Goal: Information Seeking & Learning: Learn about a topic

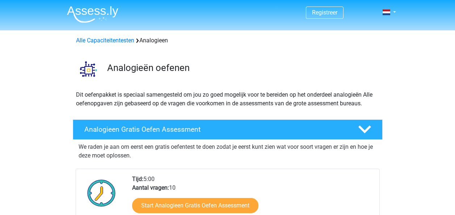
scroll to position [114, 0]
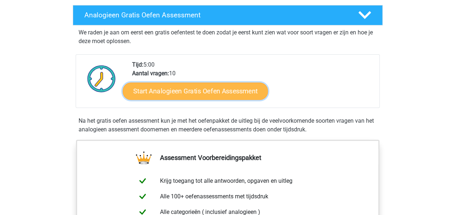
click at [191, 94] on link "Start Analogieen Gratis Oefen Assessment" at bounding box center [195, 90] width 145 height 17
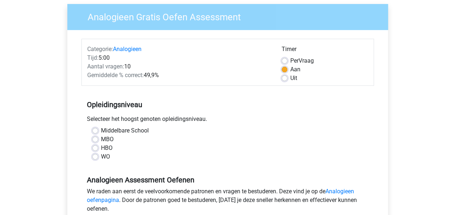
scroll to position [56, 0]
click at [99, 155] on div "WO" at bounding box center [227, 156] width 271 height 9
click at [101, 156] on label "WO" at bounding box center [105, 156] width 9 height 9
click at [95, 156] on input "WO" at bounding box center [95, 155] width 6 height 7
radio input "true"
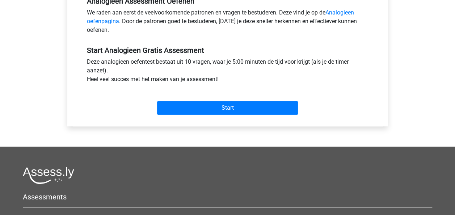
scroll to position [235, 0]
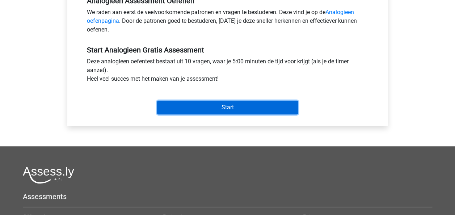
click at [232, 106] on input "Start" at bounding box center [227, 108] width 141 height 14
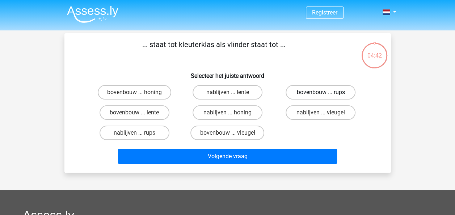
click at [325, 85] on label "bovenbouw ... rups" at bounding box center [321, 92] width 70 height 14
click at [325, 92] on input "bovenbouw ... rups" at bounding box center [323, 94] width 5 height 5
radio input "true"
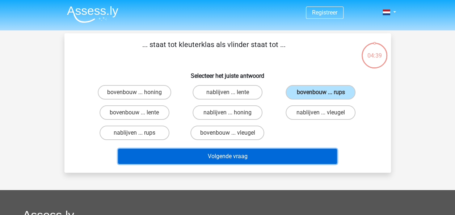
click at [283, 162] on button "Volgende vraag" at bounding box center [227, 156] width 219 height 15
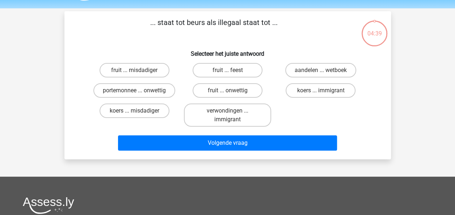
scroll to position [33, 0]
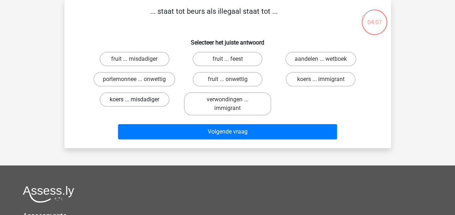
click at [158, 104] on label "koers ... misdadiger" at bounding box center [135, 99] width 70 height 14
click at [139, 104] on input "koers ... misdadiger" at bounding box center [136, 102] width 5 height 5
radio input "true"
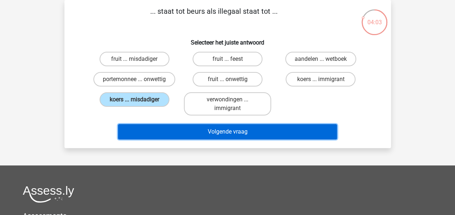
click at [263, 134] on button "Volgende vraag" at bounding box center [227, 131] width 219 height 15
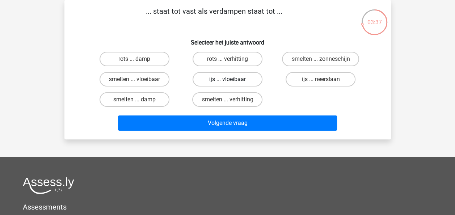
click at [222, 78] on label "ijs ... vloeibaar" at bounding box center [228, 79] width 70 height 14
click at [227, 79] on input "ijs ... vloeibaar" at bounding box center [229, 81] width 5 height 5
radio input "true"
click at [159, 79] on label "smelten ... vloeibaar" at bounding box center [135, 79] width 70 height 14
click at [139, 79] on input "smelten ... vloeibaar" at bounding box center [136, 81] width 5 height 5
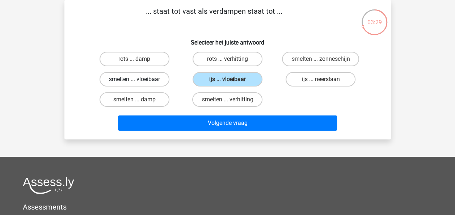
radio input "true"
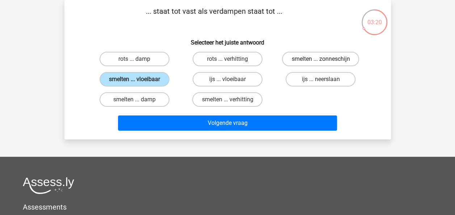
click at [299, 63] on label "smelten ... zonneschijn" at bounding box center [320, 59] width 77 height 14
click at [321, 63] on input "smelten ... zonneschijn" at bounding box center [323, 61] width 5 height 5
radio input "true"
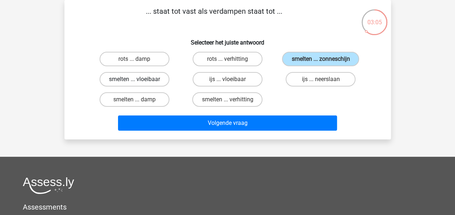
click at [154, 80] on label "smelten ... vloeibaar" at bounding box center [135, 79] width 70 height 14
click at [139, 80] on input "smelten ... vloeibaar" at bounding box center [136, 81] width 5 height 5
radio input "true"
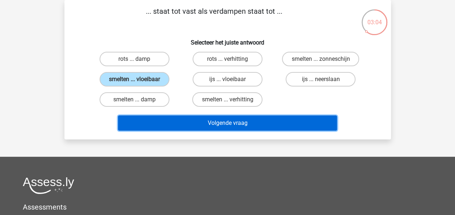
click at [267, 120] on button "Volgende vraag" at bounding box center [227, 123] width 219 height 15
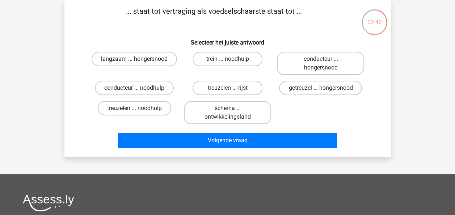
click at [166, 59] on label "langzaam ... hongersnood" at bounding box center [134, 59] width 85 height 14
click at [139, 59] on input "langzaam ... hongersnood" at bounding box center [136, 61] width 5 height 5
radio input "true"
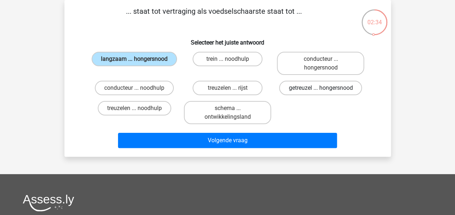
click at [317, 90] on label "getreuzel ... hongersnood" at bounding box center [320, 88] width 83 height 14
click at [321, 90] on input "getreuzel ... hongersnood" at bounding box center [323, 90] width 5 height 5
radio input "true"
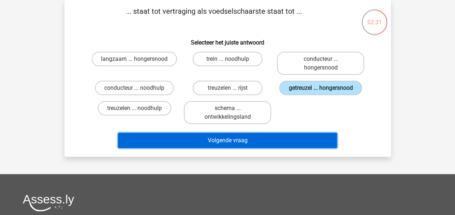
click at [297, 143] on button "Volgende vraag" at bounding box center [227, 140] width 219 height 15
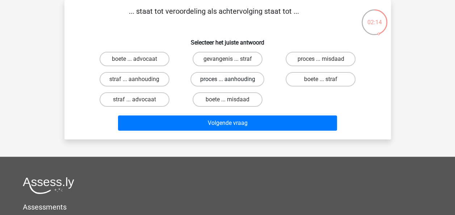
drag, startPoint x: 256, startPoint y: 82, endPoint x: 248, endPoint y: 82, distance: 8.0
click at [248, 82] on label "proces ... aanhouding" at bounding box center [228, 79] width 74 height 14
click at [232, 82] on input "proces ... aanhouding" at bounding box center [229, 81] width 5 height 5
radio input "true"
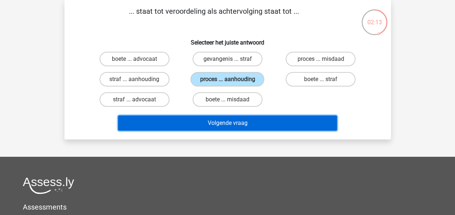
click at [288, 124] on button "Volgende vraag" at bounding box center [227, 123] width 219 height 15
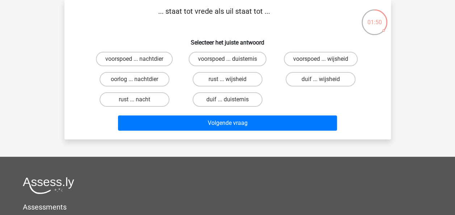
click at [123, 110] on div "Volgende vraag" at bounding box center [228, 122] width 304 height 24
click at [121, 98] on label "rust ... nacht" at bounding box center [135, 99] width 70 height 14
click at [134, 100] on input "rust ... nacht" at bounding box center [136, 102] width 5 height 5
radio input "true"
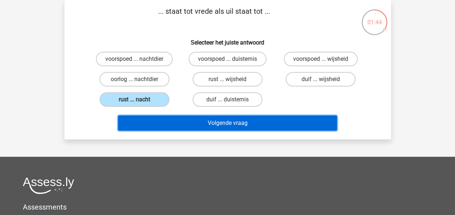
click at [209, 127] on button "Volgende vraag" at bounding box center [227, 123] width 219 height 15
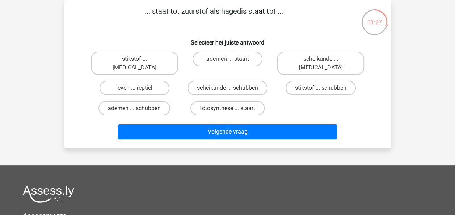
click at [135, 108] on input "ademen ... schubben" at bounding box center [136, 110] width 5 height 5
radio input "true"
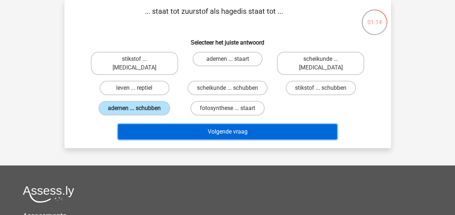
click at [192, 126] on button "Volgende vraag" at bounding box center [227, 131] width 219 height 15
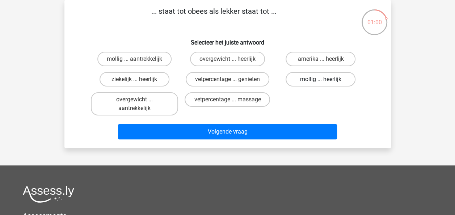
click at [322, 84] on label "mollig ... heerlijk" at bounding box center [321, 79] width 70 height 14
click at [322, 84] on input "mollig ... heerlijk" at bounding box center [323, 81] width 5 height 5
radio input "true"
click at [257, 66] on label "overgewicht ... heerlijk" at bounding box center [227, 59] width 75 height 14
click at [232, 64] on input "overgewicht ... heerlijk" at bounding box center [229, 61] width 5 height 5
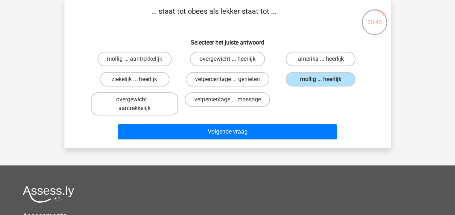
radio input "true"
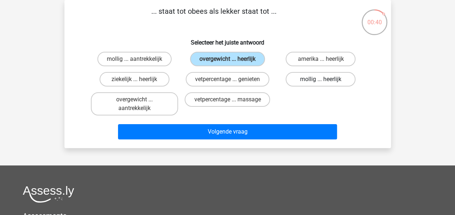
click at [331, 79] on label "mollig ... heerlijk" at bounding box center [321, 79] width 70 height 14
click at [326, 79] on input "mollig ... heerlijk" at bounding box center [323, 81] width 5 height 5
radio input "true"
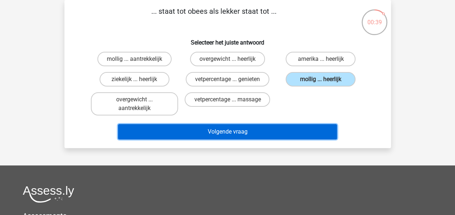
click at [305, 132] on button "Volgende vraag" at bounding box center [227, 131] width 219 height 15
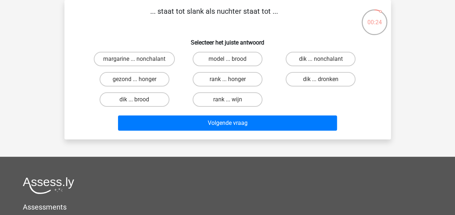
click at [322, 84] on input "dik ... dronken" at bounding box center [323, 81] width 5 height 5
radio input "true"
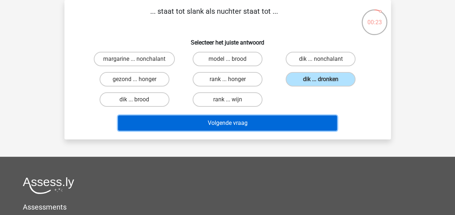
click at [305, 124] on button "Volgende vraag" at bounding box center [227, 123] width 219 height 15
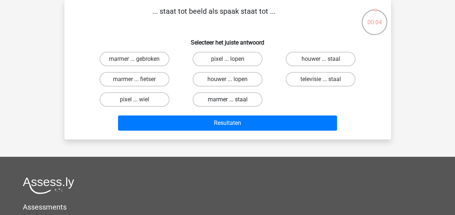
click at [208, 101] on label "marmer ... staal" at bounding box center [228, 99] width 70 height 14
click at [227, 101] on input "marmer ... staal" at bounding box center [229, 102] width 5 height 5
radio input "true"
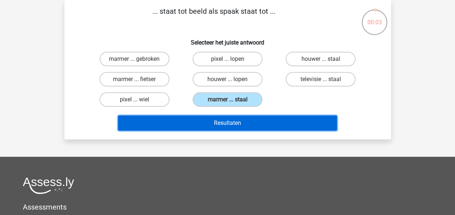
click at [212, 121] on button "Resultaten" at bounding box center [227, 123] width 219 height 15
